Goal: Information Seeking & Learning: Learn about a topic

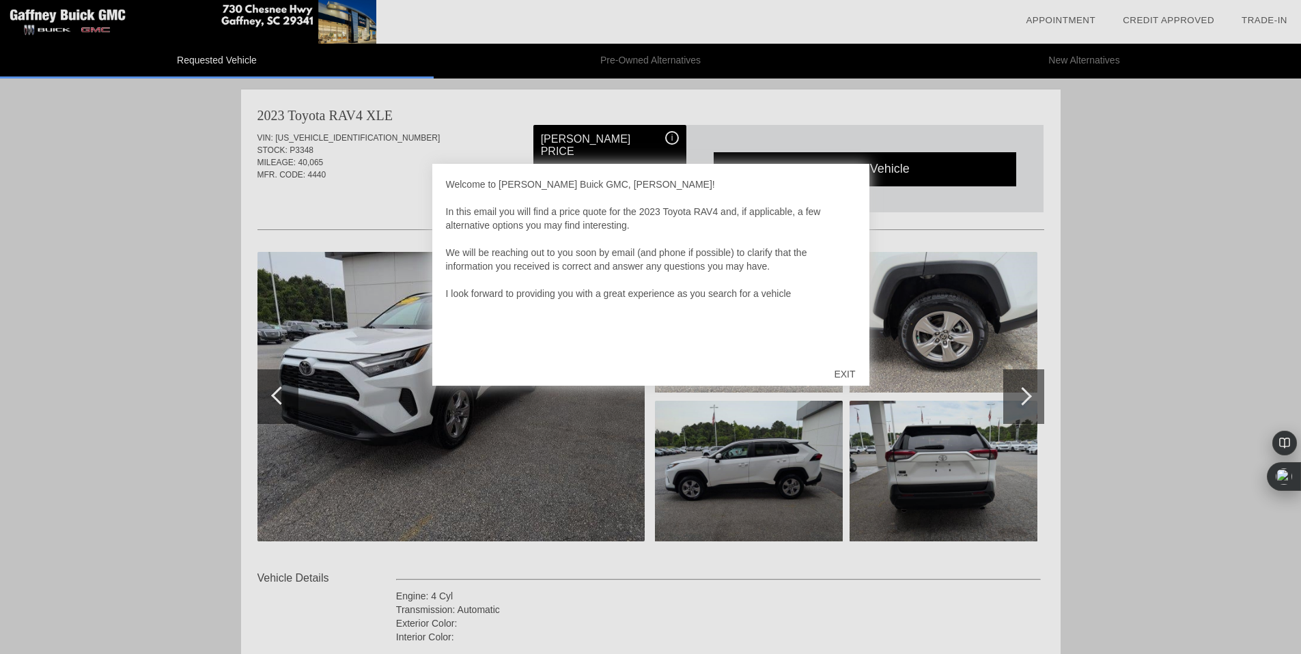
click at [845, 377] on div "EXIT" at bounding box center [844, 374] width 48 height 41
click at [841, 370] on div "EXIT" at bounding box center [844, 374] width 48 height 41
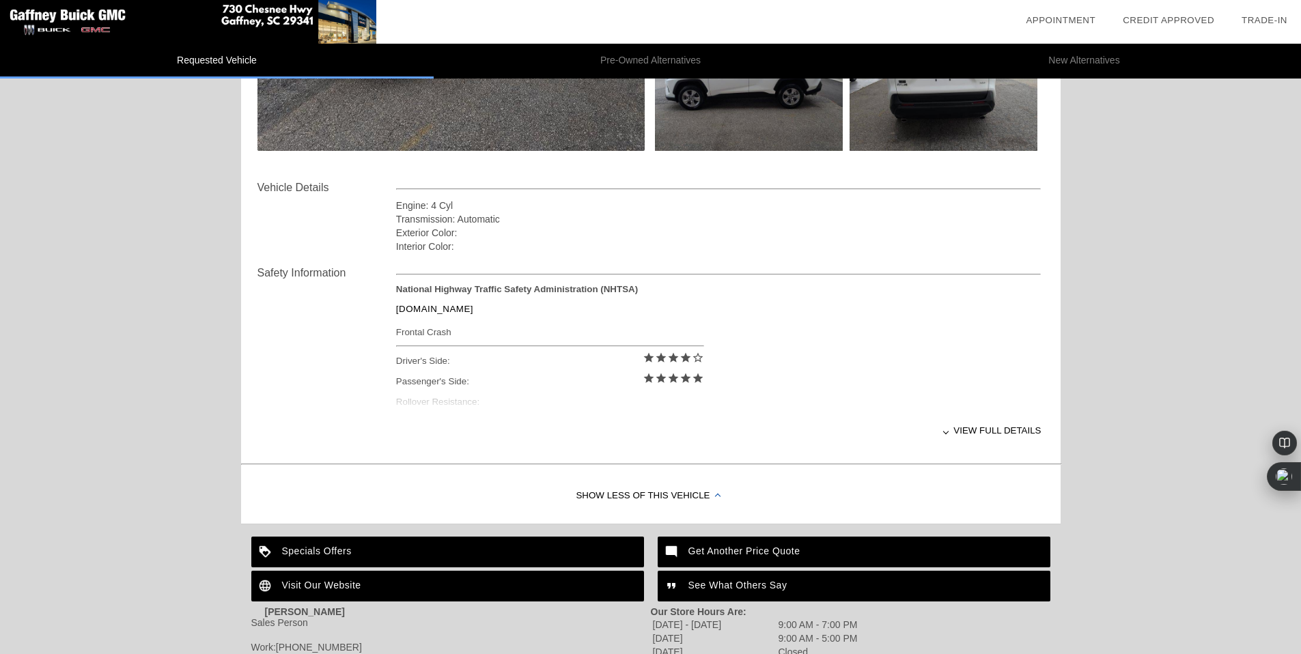
click at [610, 492] on div "Show Less of this Vehicle" at bounding box center [650, 496] width 819 height 55
